Goal: Task Accomplishment & Management: Use online tool/utility

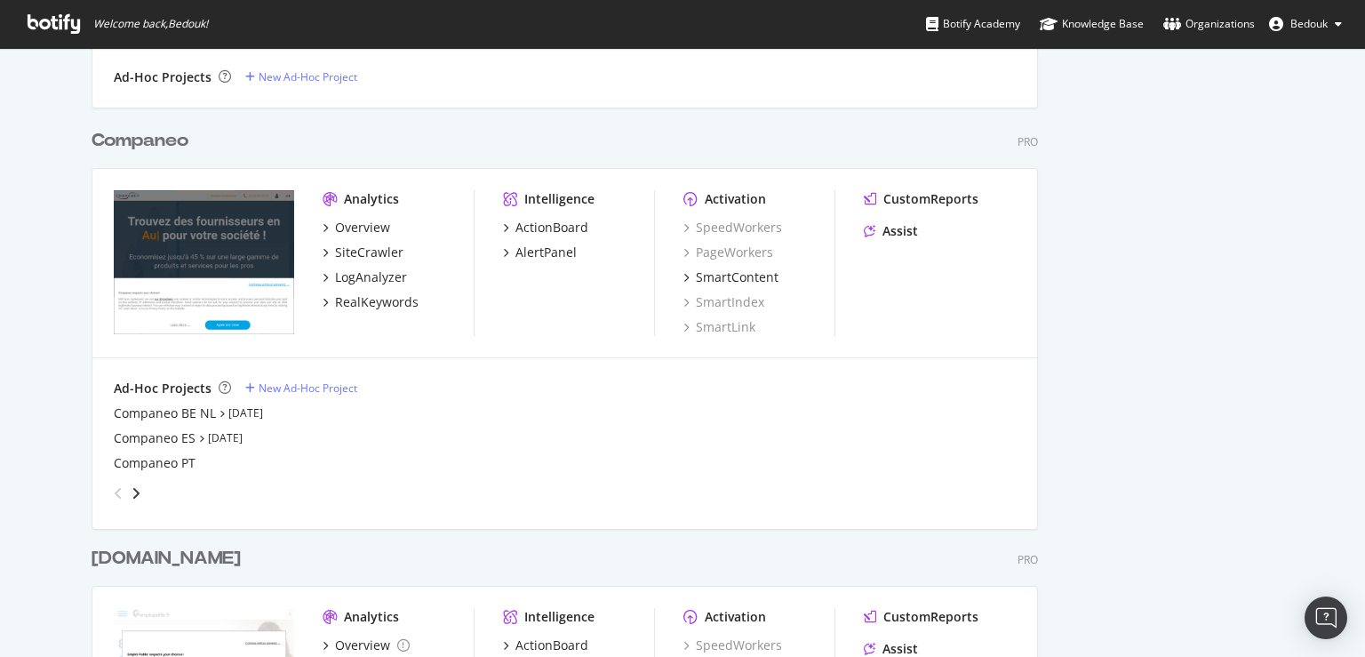
scroll to position [5310, 946]
click at [348, 281] on div "LogAnalyzer" at bounding box center [371, 277] width 72 height 18
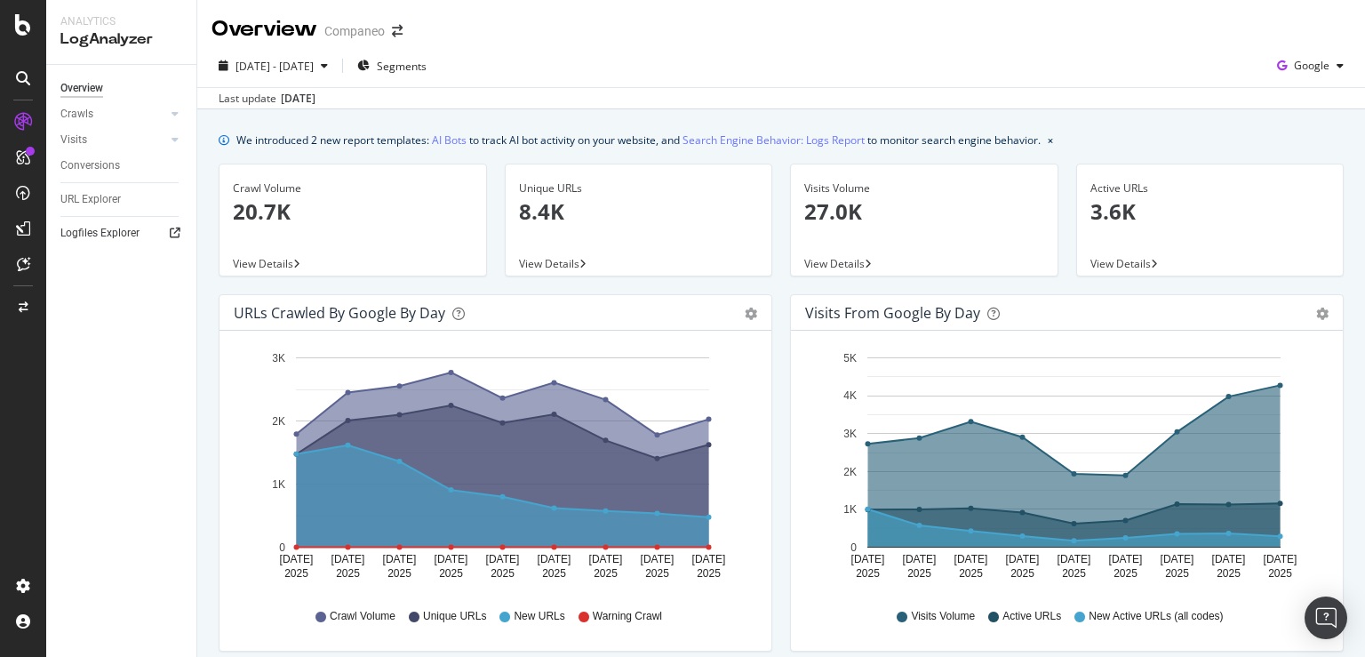
click at [148, 236] on link "Logfiles Explorer" at bounding box center [122, 233] width 124 height 19
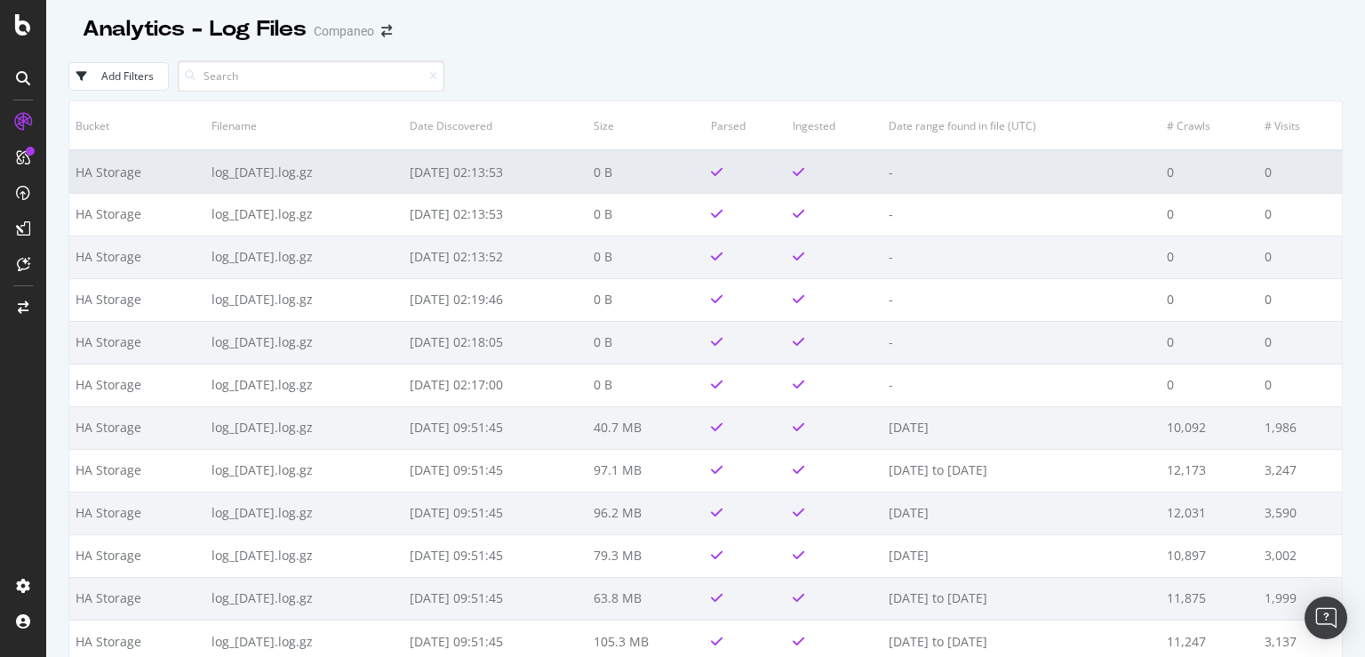
click at [308, 172] on td "log_[DATE].log.gz" at bounding box center [304, 171] width 198 height 43
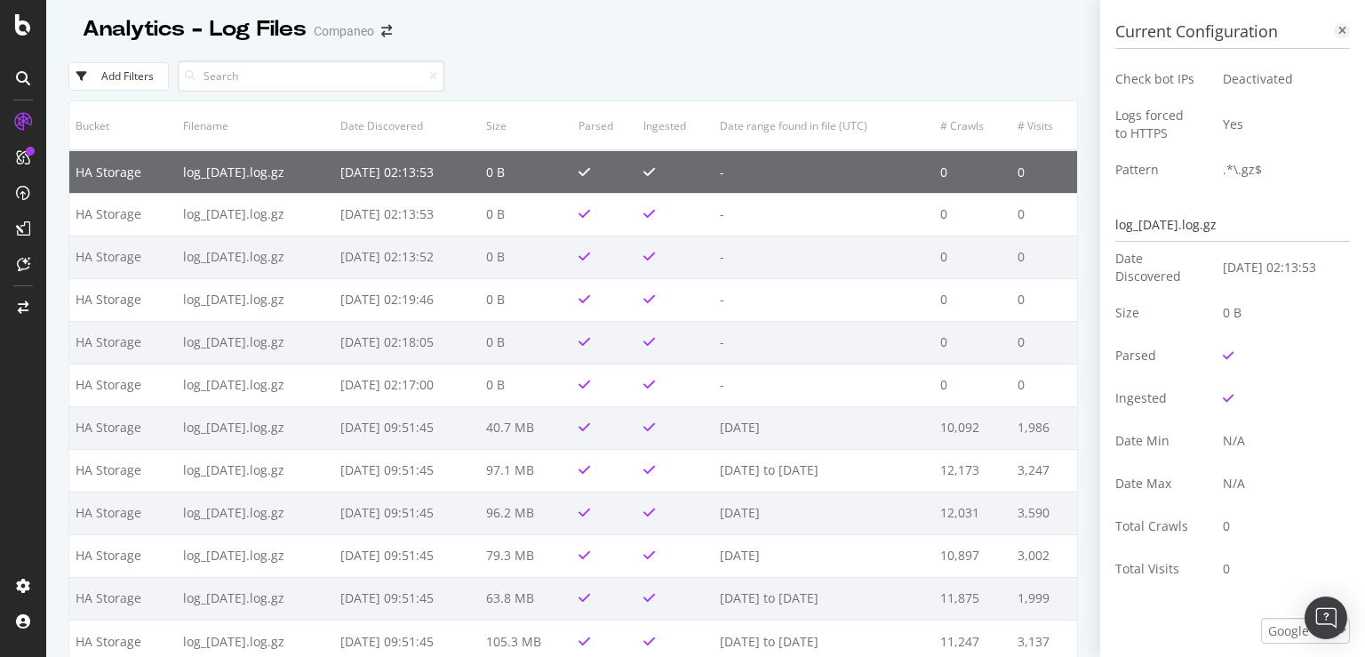
click at [1334, 33] on div at bounding box center [1342, 31] width 16 height 16
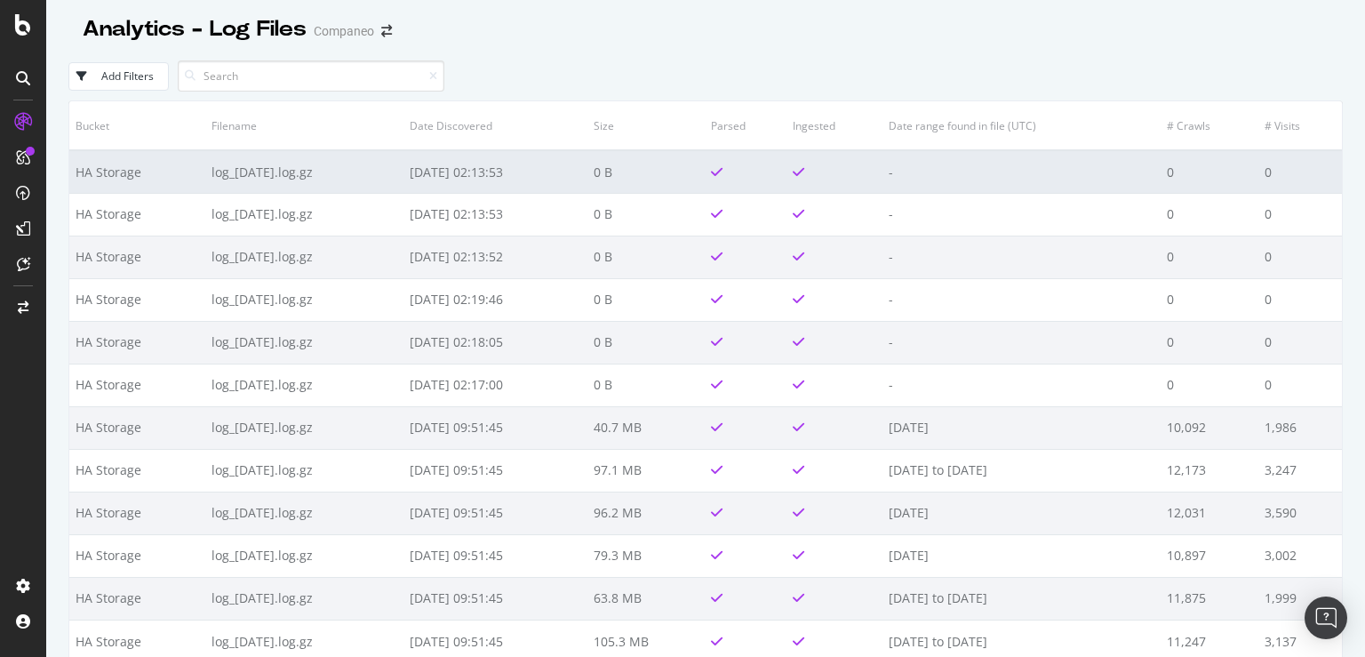
click at [1267, 172] on td "0" at bounding box center [1301, 171] width 84 height 43
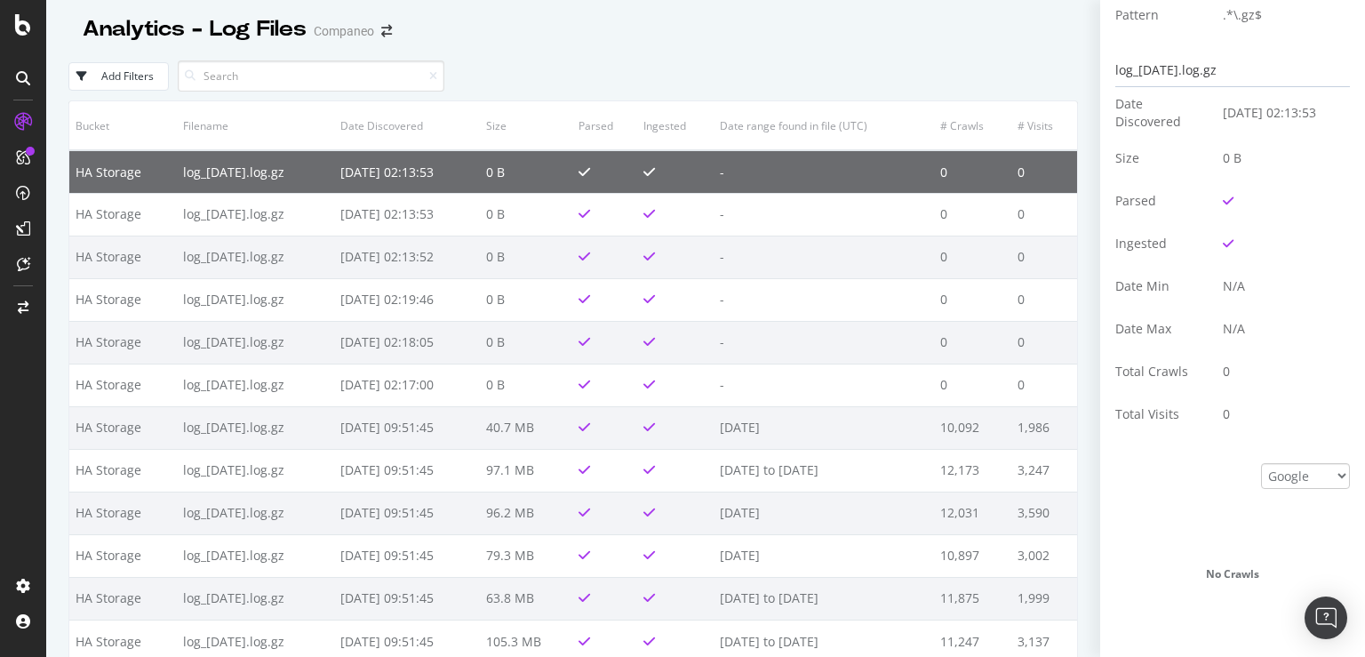
scroll to position [171, 0]
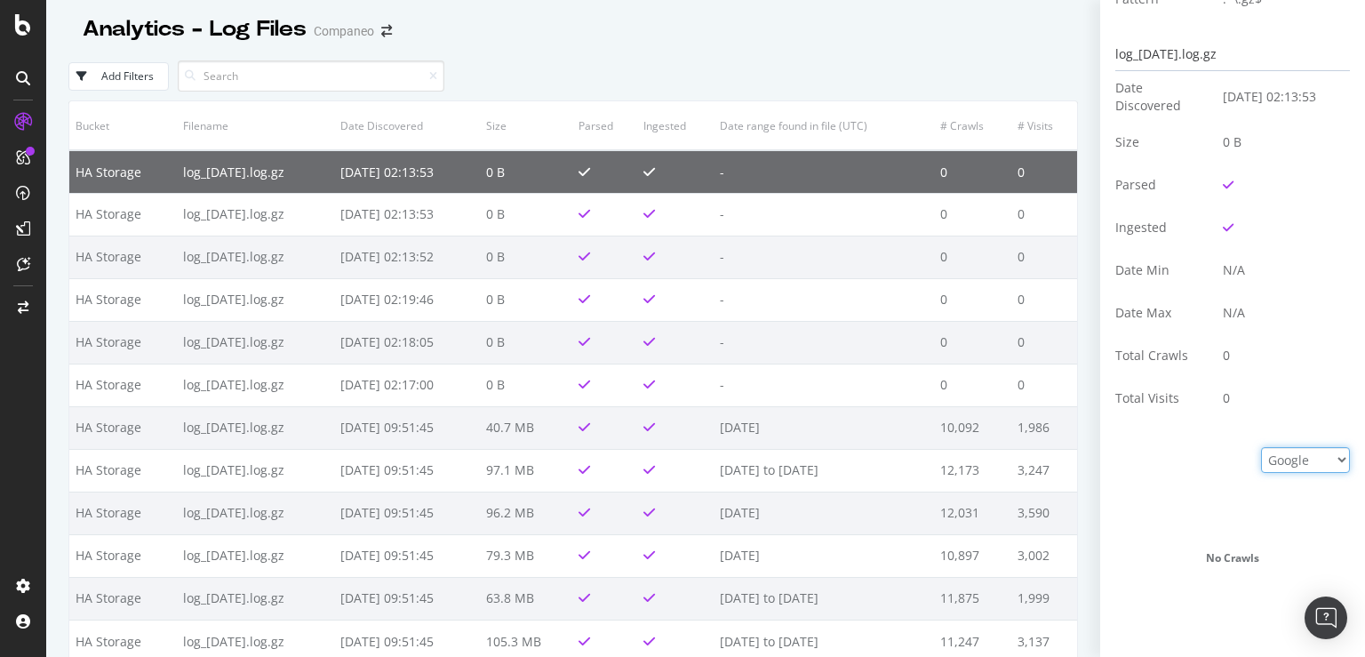
click at [1261, 447] on select "Google Bing OpenAI Other AI Bots" at bounding box center [1305, 460] width 89 height 26
click at [1157, 497] on div "No Crawls" at bounding box center [1233, 558] width 235 height 222
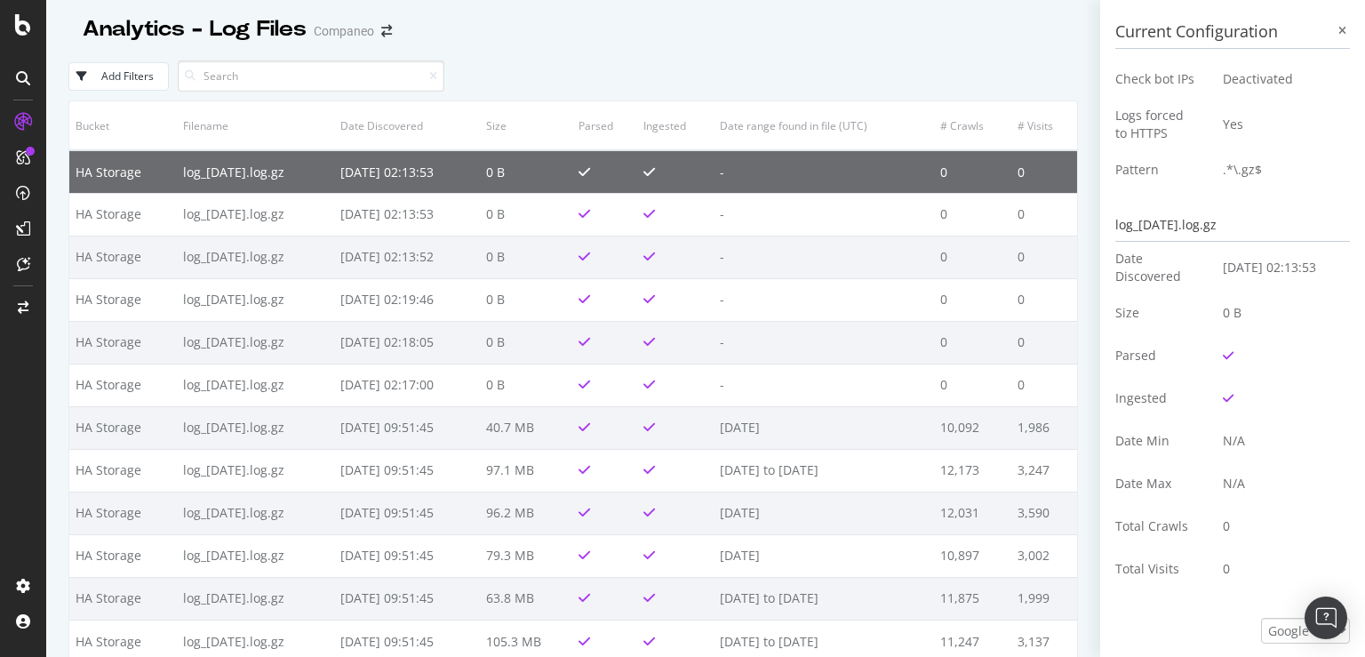
click at [869, 51] on div at bounding box center [573, 47] width 1010 height 7
click at [1339, 34] on icon at bounding box center [1343, 31] width 8 height 11
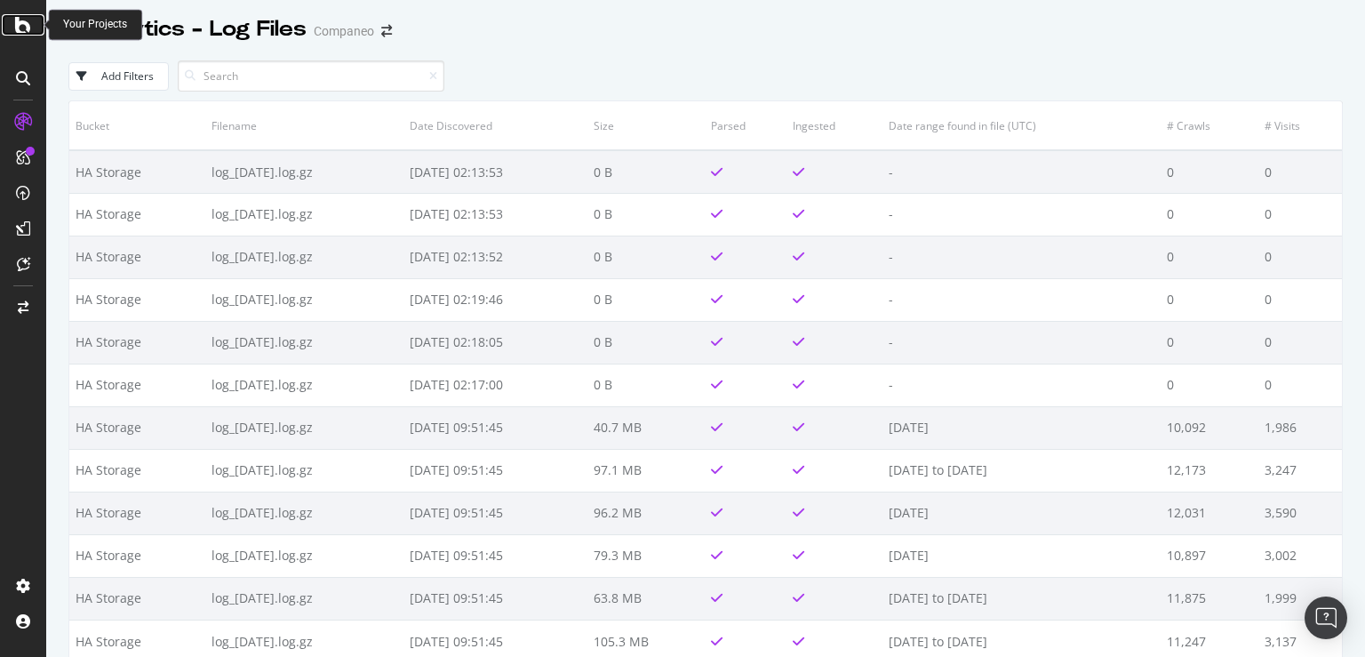
click at [30, 29] on icon at bounding box center [23, 24] width 16 height 21
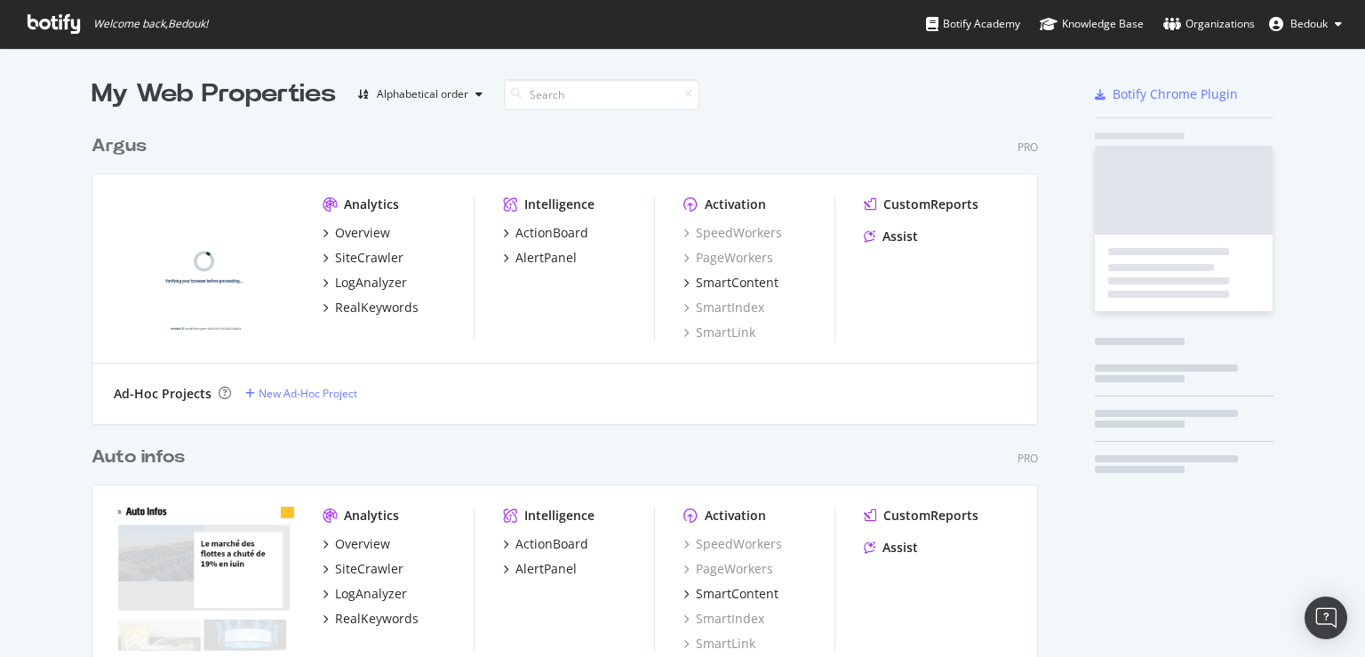
scroll to position [642, 1335]
click at [1298, 36] on button "Bedouk" at bounding box center [1305, 24] width 101 height 28
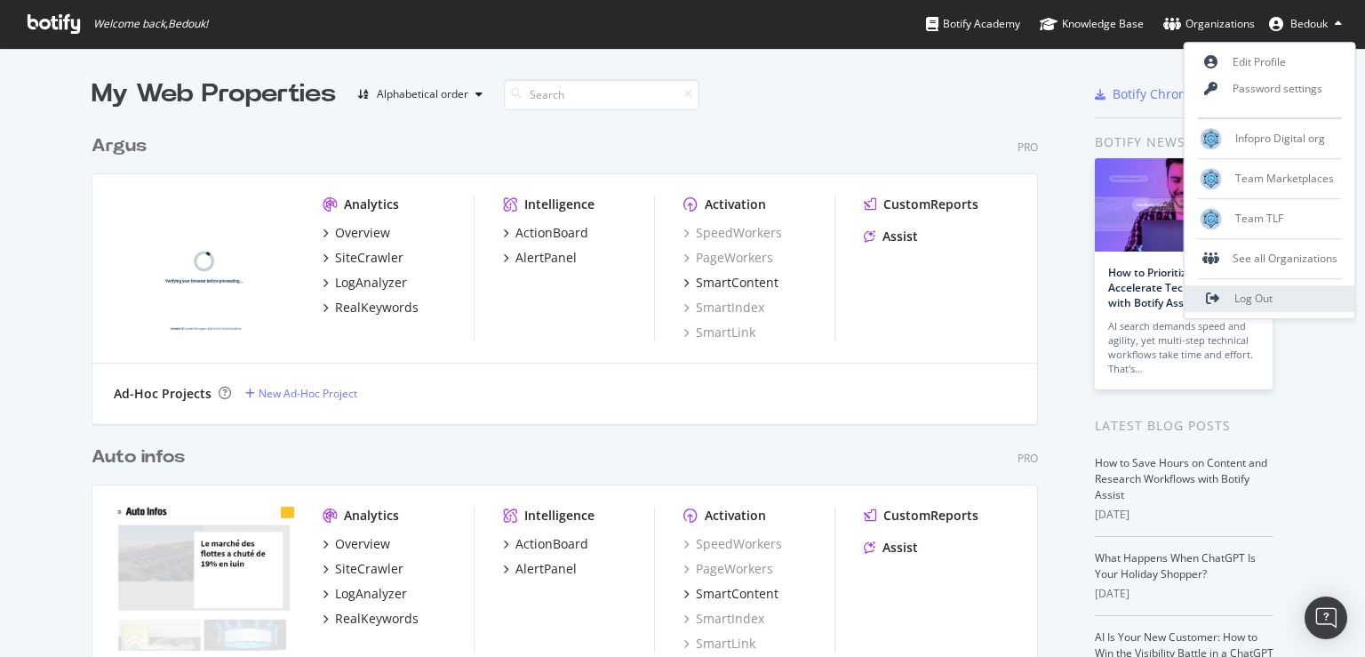
click at [1266, 305] on span "Log Out" at bounding box center [1254, 299] width 38 height 15
